Goal: Communication & Community: Answer question/provide support

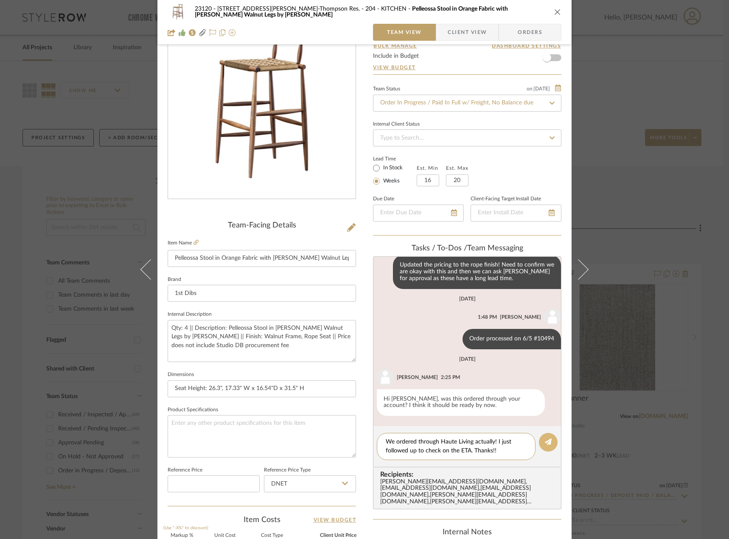
type textarea "We ordered through Haute Living actually! I just followed up to check on the ET…"
click at [549, 441] on button at bounding box center [548, 442] width 19 height 19
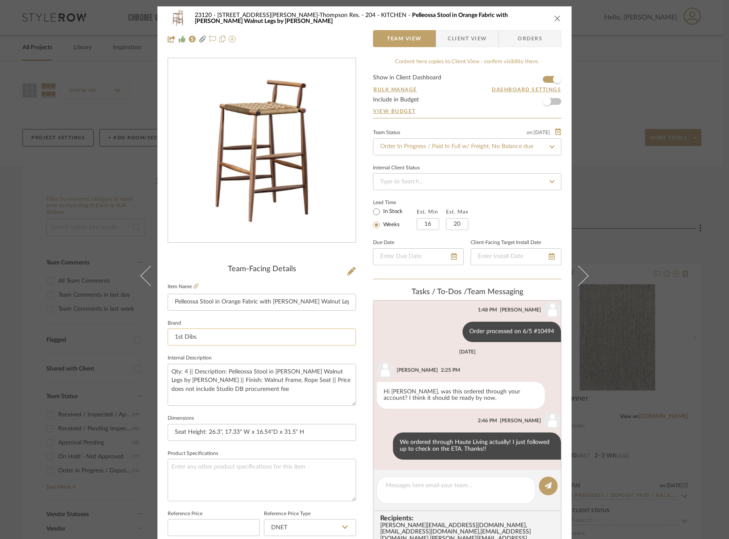
click at [204, 335] on input "1st Dibs" at bounding box center [262, 336] width 188 height 17
type input "1"
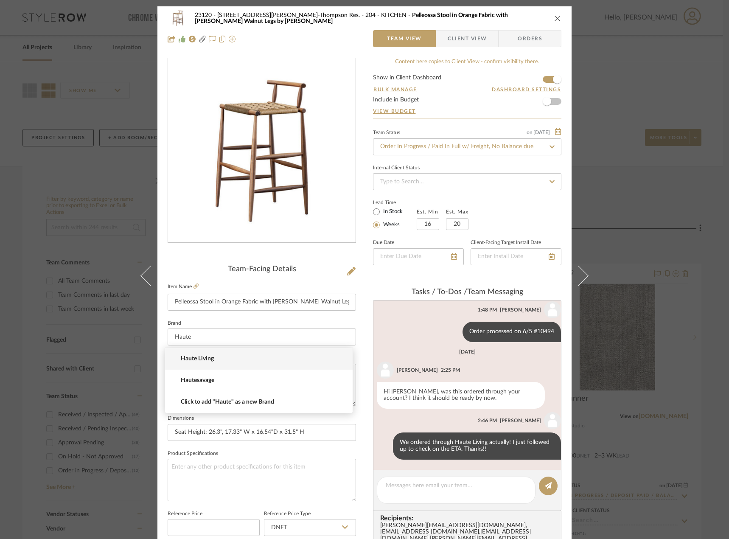
click at [241, 361] on span "Haute Living" at bounding box center [262, 358] width 163 height 7
type input "Haute Living"
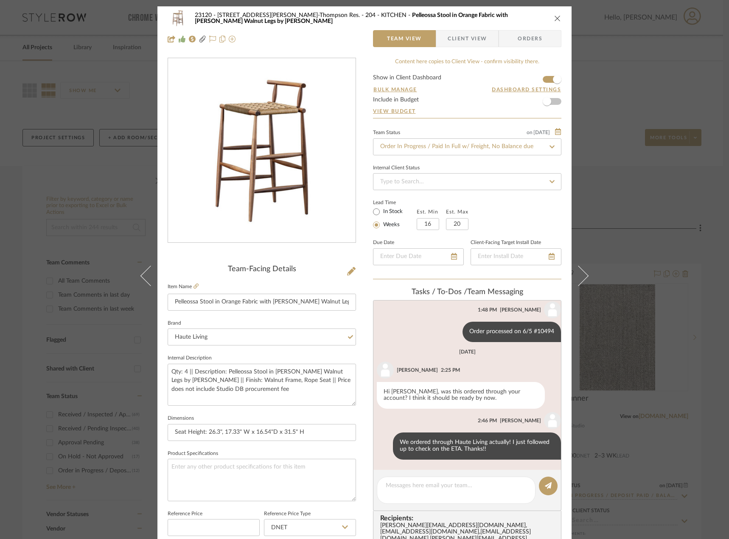
click at [355, 352] on div "23120 - [STREET_ADDRESS][PERSON_NAME], [PERSON_NAME] Res. 204 - KITCHEN Pelleos…" at bounding box center [364, 454] width 414 height 896
